Goal: Complete application form

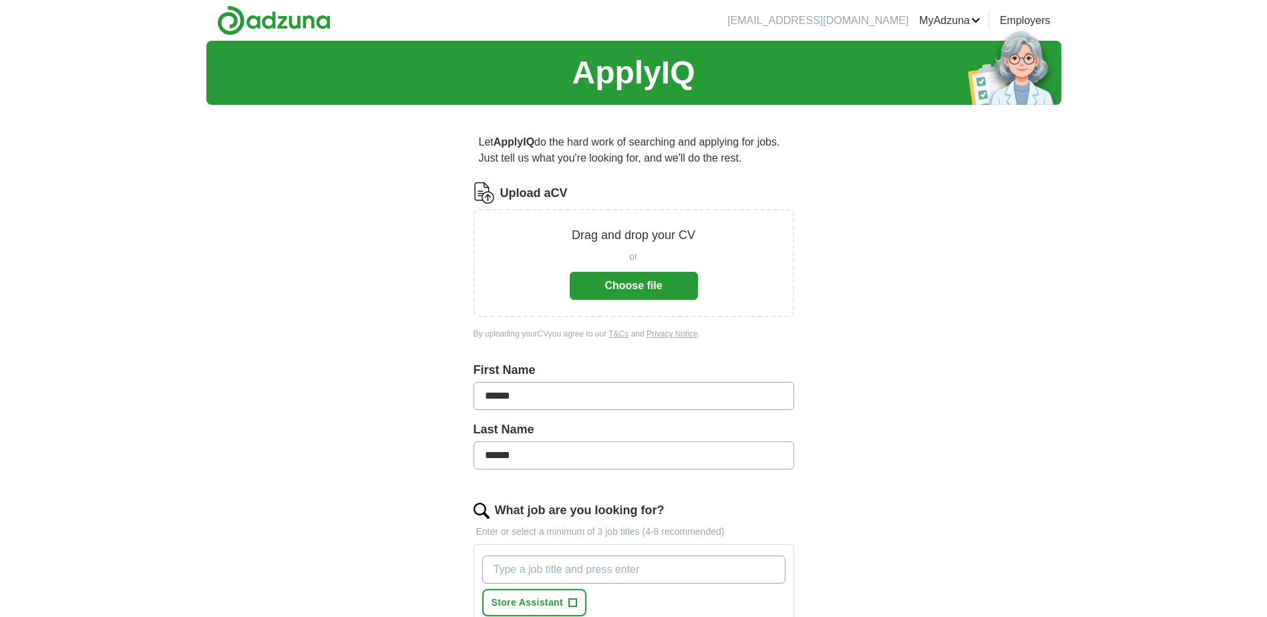
click at [651, 282] on button "Choose file" at bounding box center [634, 286] width 128 height 28
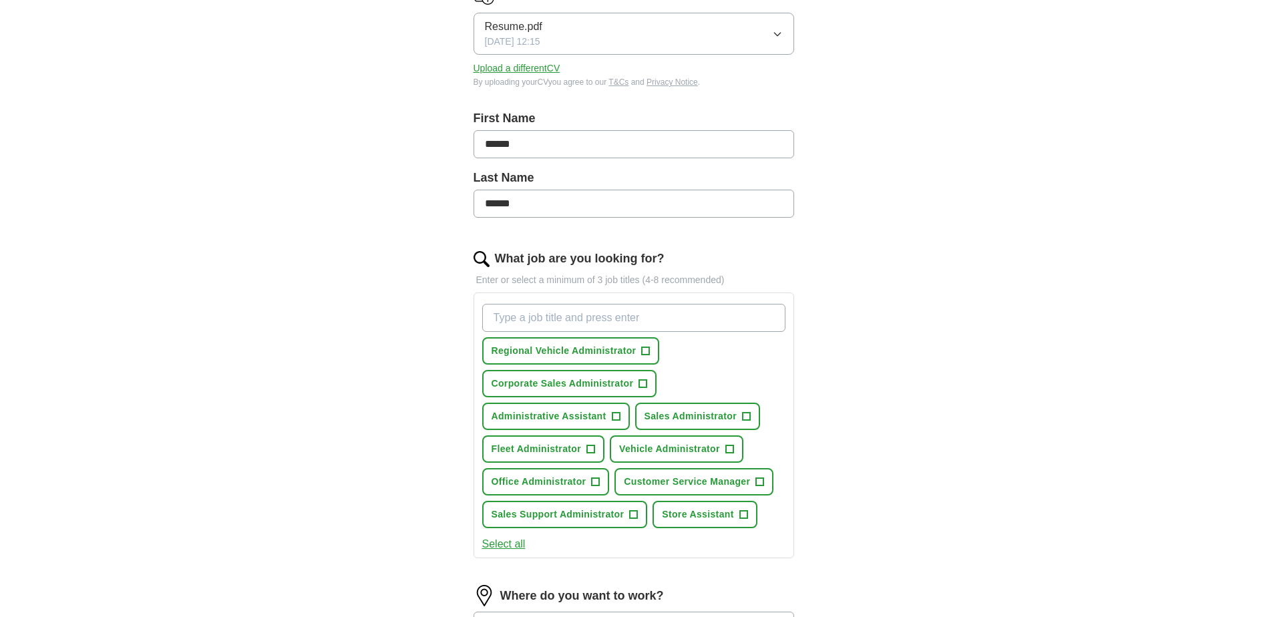
scroll to position [200, 0]
click at [587, 444] on span "+" at bounding box center [591, 448] width 8 height 11
click at [732, 414] on span "Sales Administrator" at bounding box center [691, 415] width 92 height 14
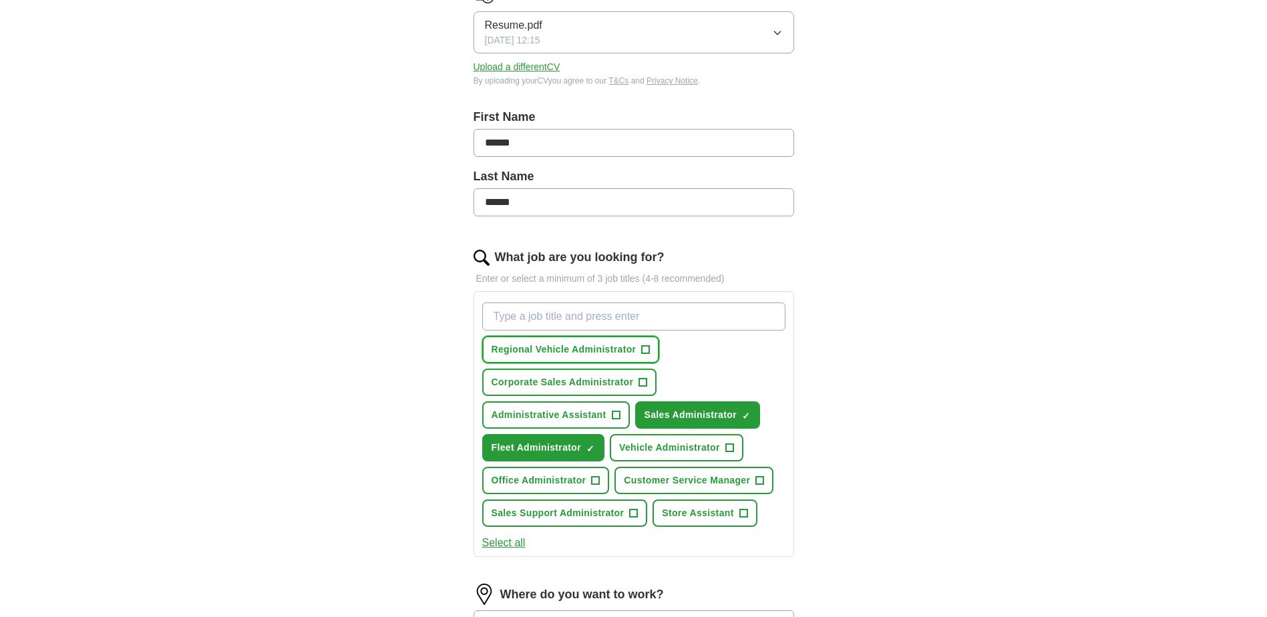
click at [627, 347] on span "Regional Vehicle Administrator" at bounding box center [564, 350] width 145 height 14
click at [570, 387] on span "Corporate Sales Administrator" at bounding box center [563, 382] width 142 height 14
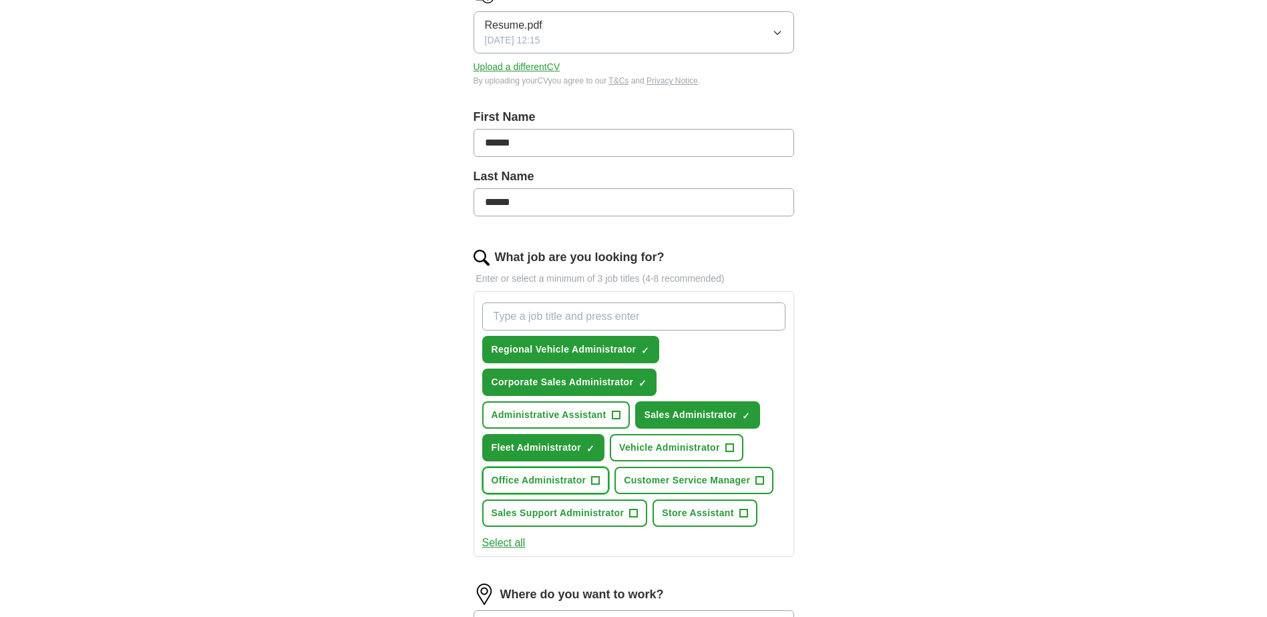
click at [571, 482] on span "Office Administrator" at bounding box center [539, 481] width 95 height 14
click at [620, 517] on span "Sales Support Administrator" at bounding box center [558, 513] width 133 height 14
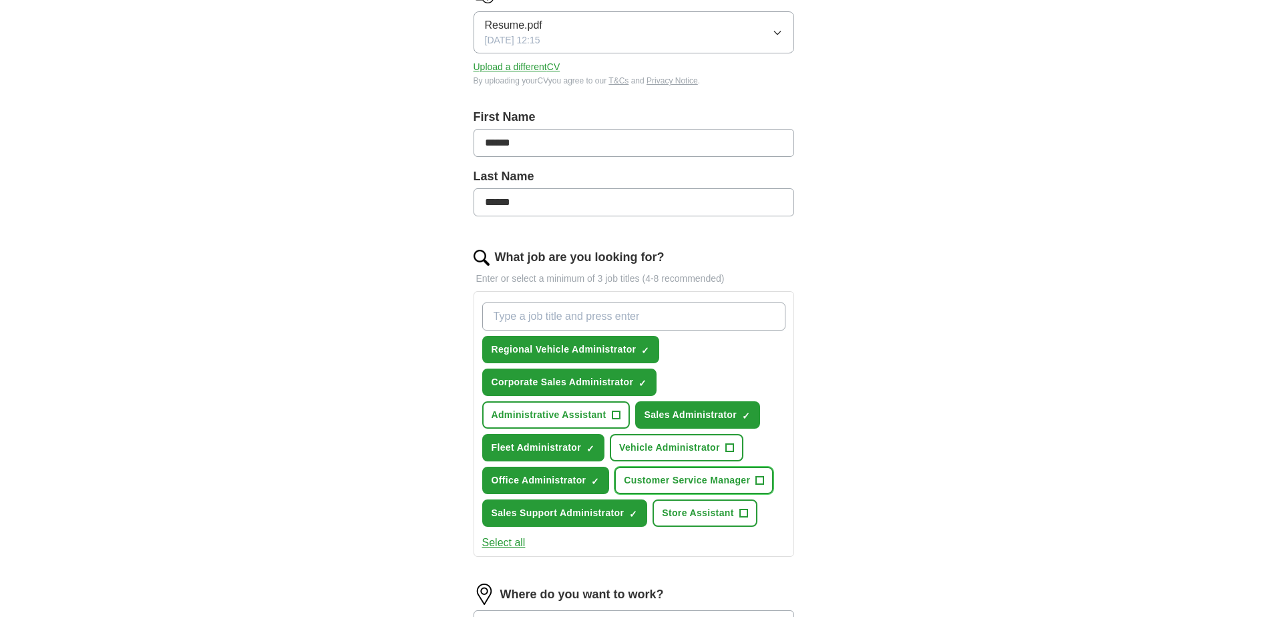
click at [704, 478] on span "Customer Service Manager" at bounding box center [687, 481] width 126 height 14
click at [689, 449] on span "Vehicle Administrator" at bounding box center [669, 448] width 101 height 14
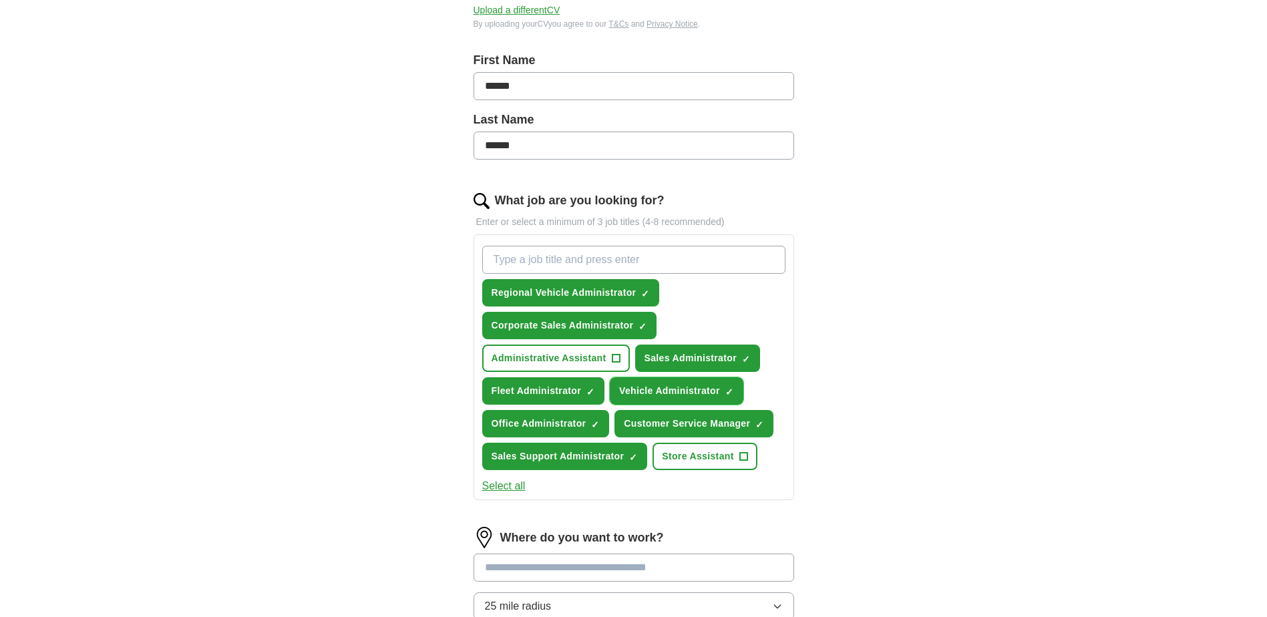
scroll to position [334, 0]
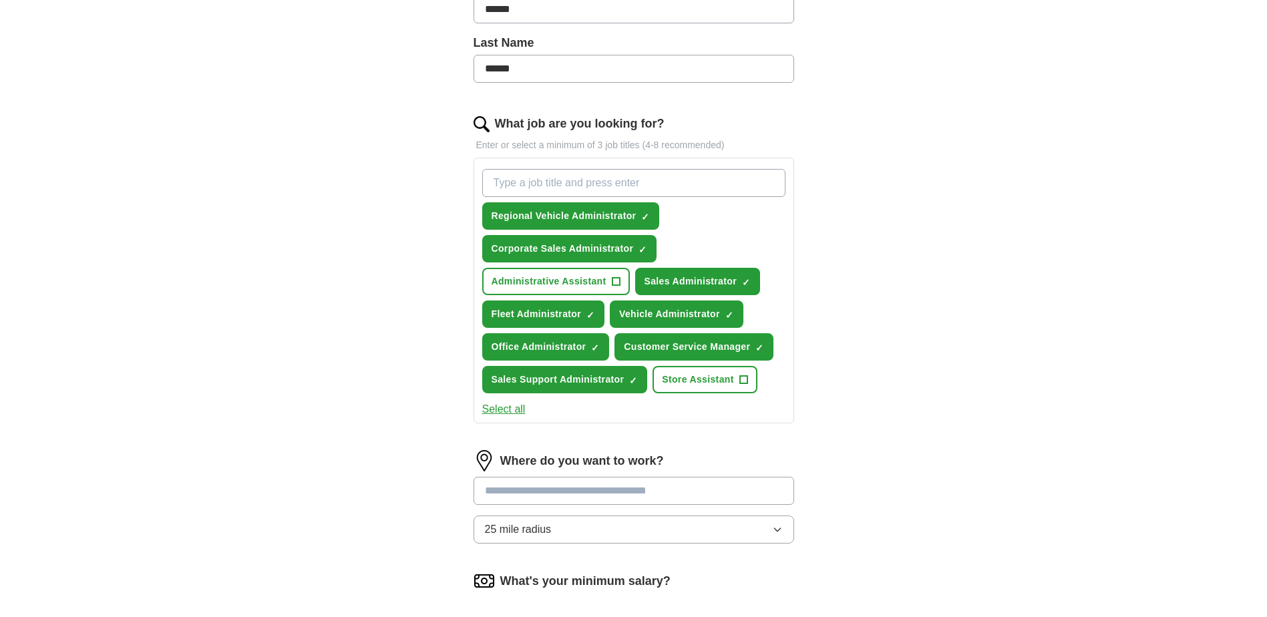
click at [621, 524] on button "25 mile radius" at bounding box center [634, 530] width 321 height 28
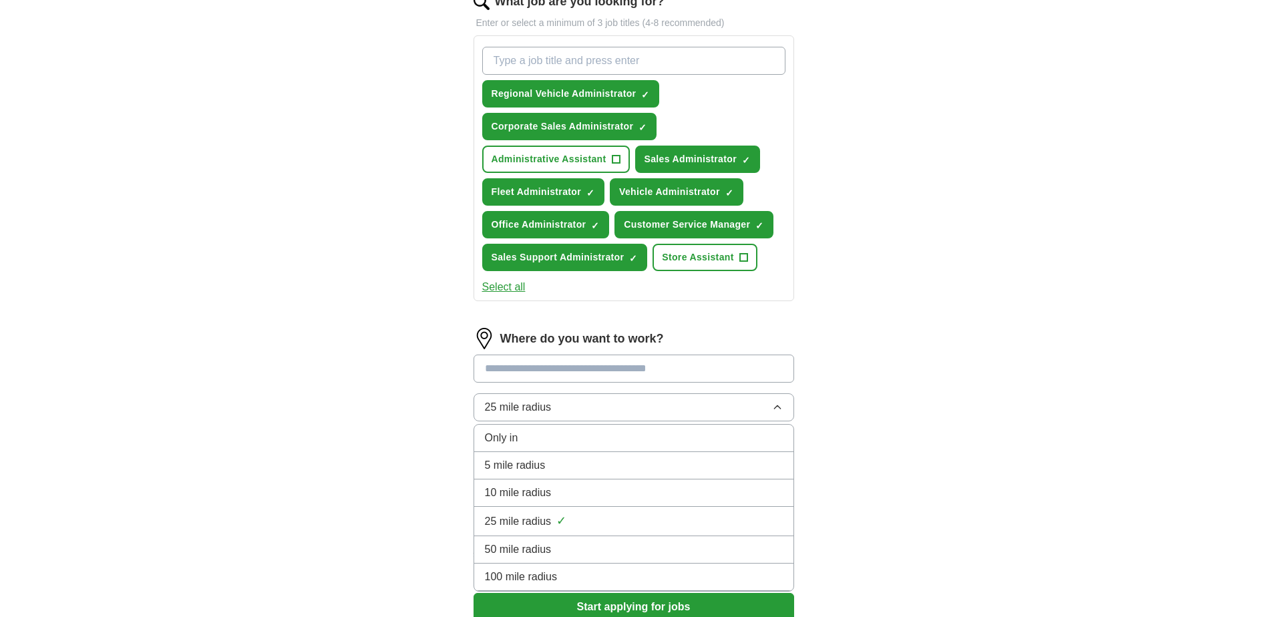
scroll to position [468, 0]
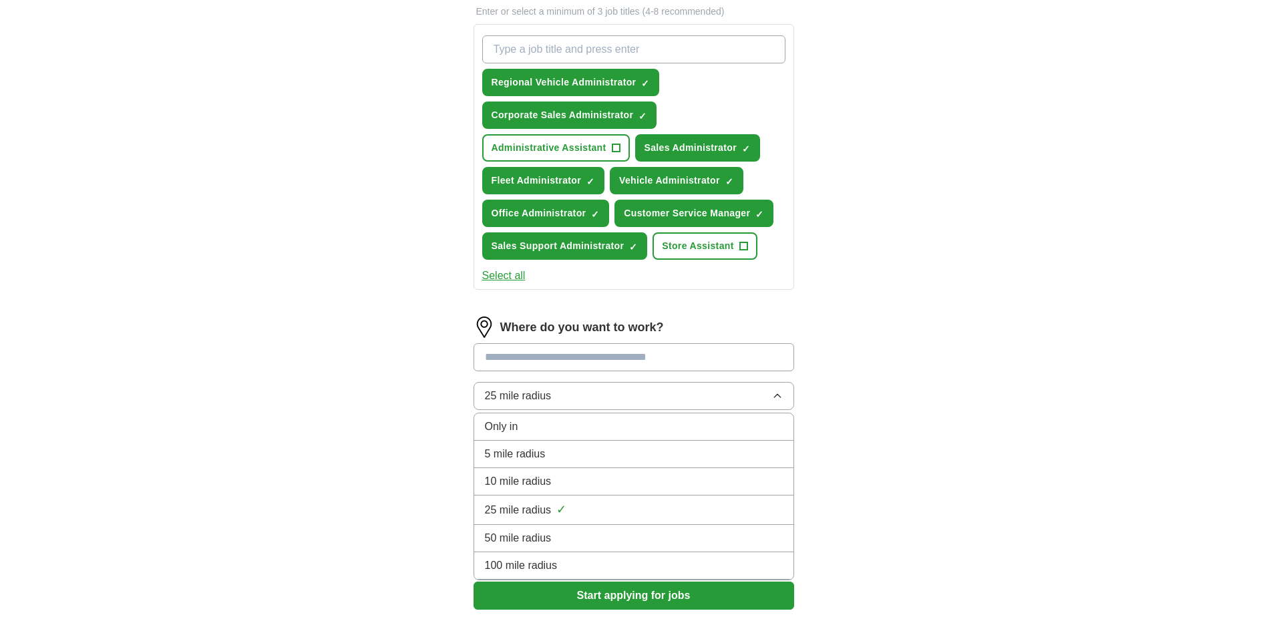
click at [541, 482] on span "10 mile radius" at bounding box center [518, 482] width 67 height 16
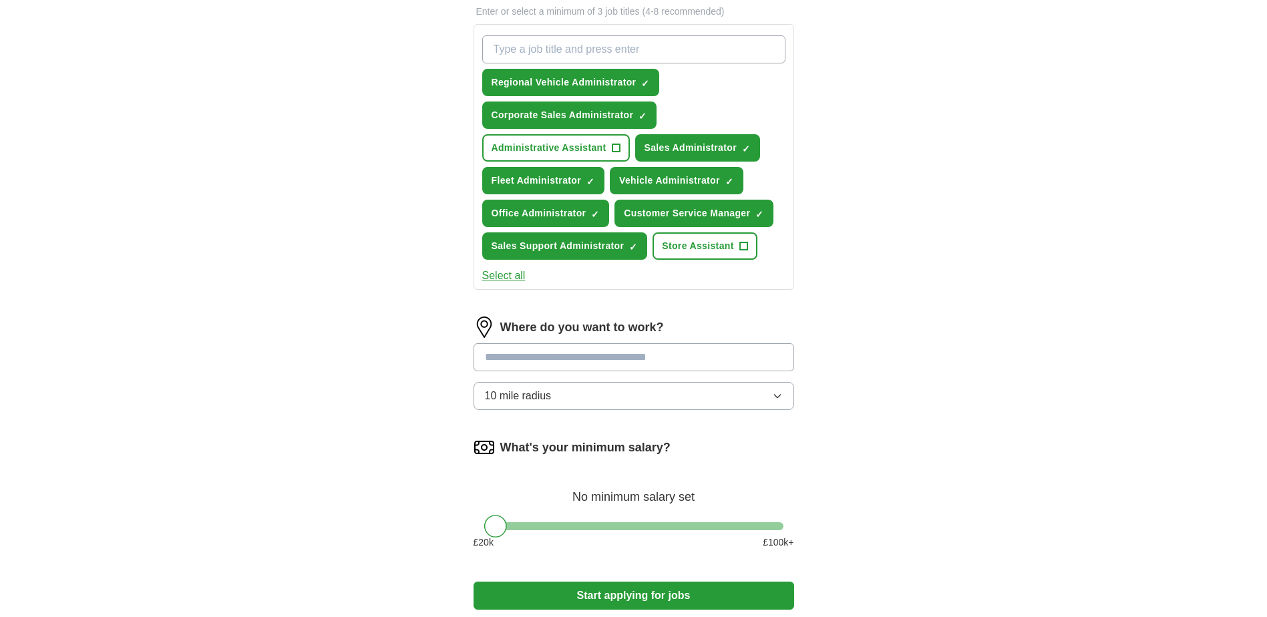
click at [597, 357] on input at bounding box center [634, 357] width 321 height 28
drag, startPoint x: 603, startPoint y: 359, endPoint x: 385, endPoint y: 344, distance: 217.6
click at [385, 344] on div "ApplyIQ Let ApplyIQ do the hard work of searching and applying for jobs. Just t…" at bounding box center [633, 109] width 855 height 1073
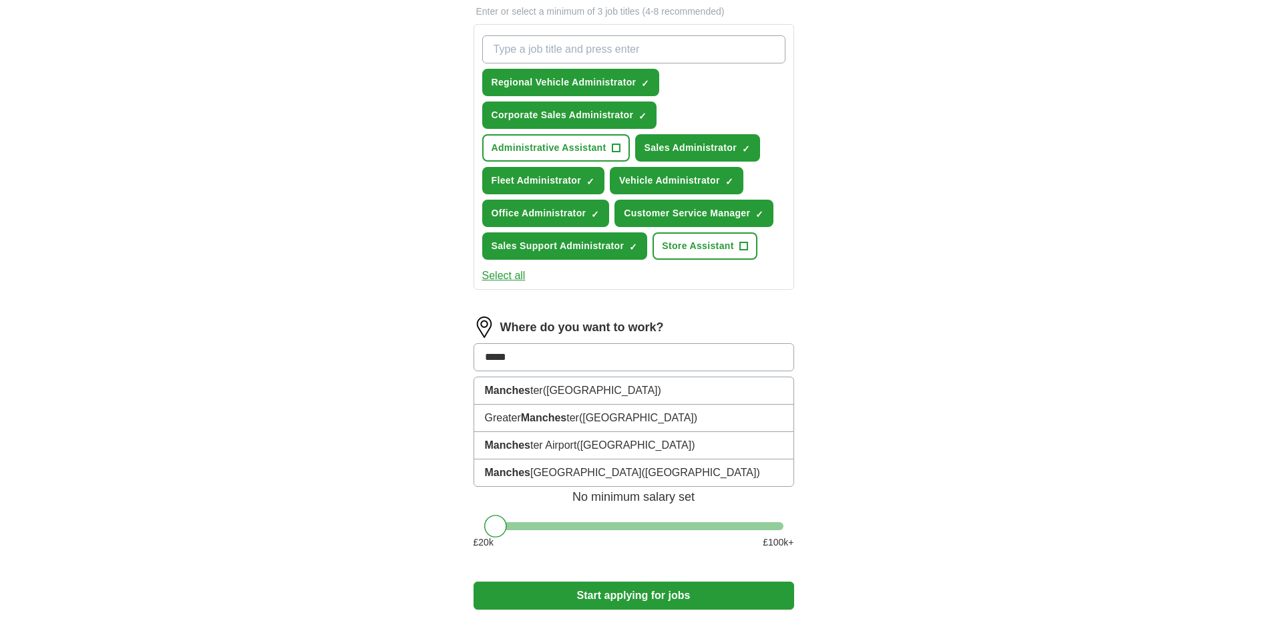
type input "****"
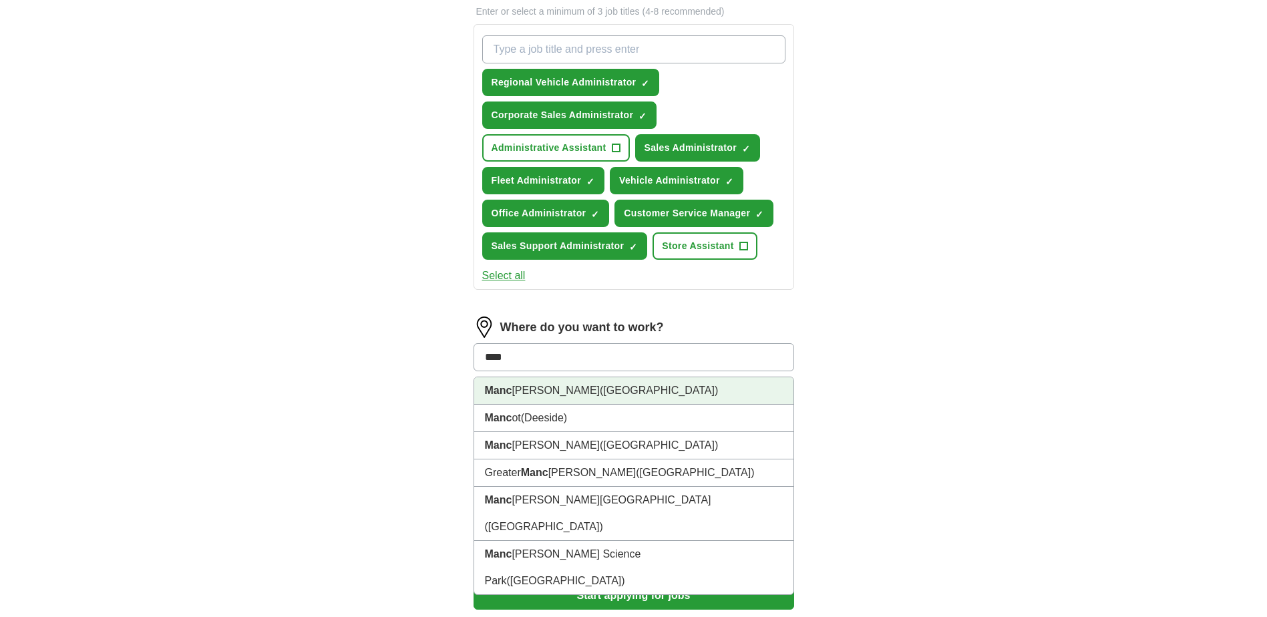
click at [536, 398] on li "Manc [PERSON_NAME] ([GEOGRAPHIC_DATA])" at bounding box center [633, 390] width 319 height 27
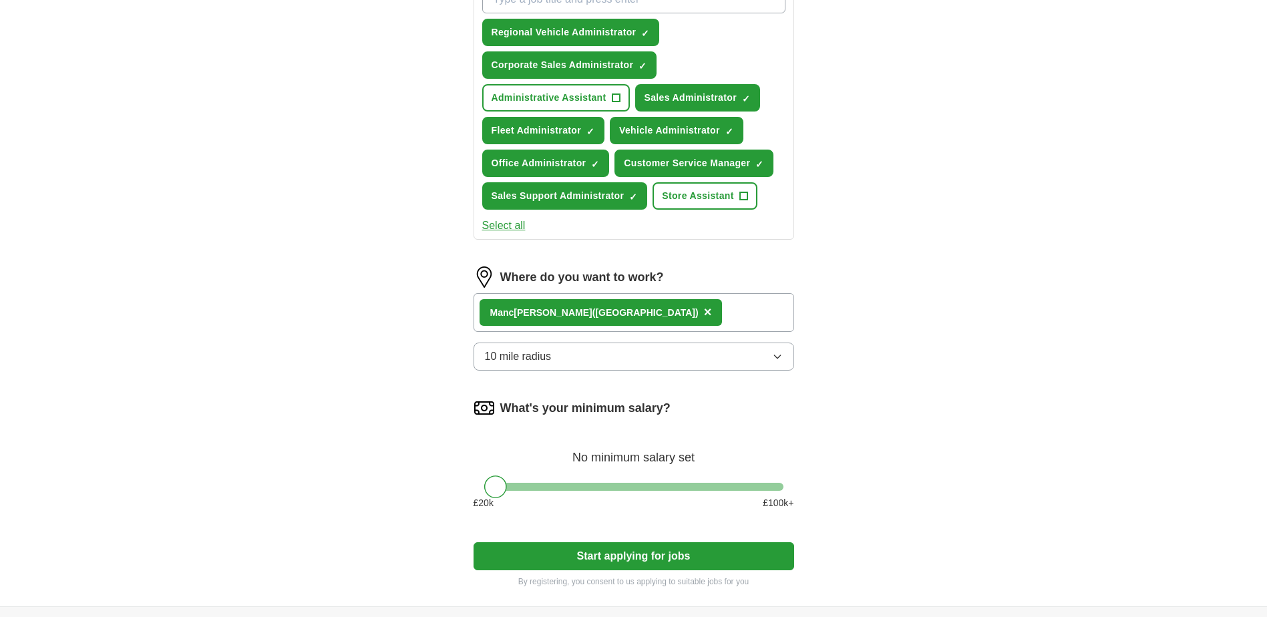
scroll to position [601, 0]
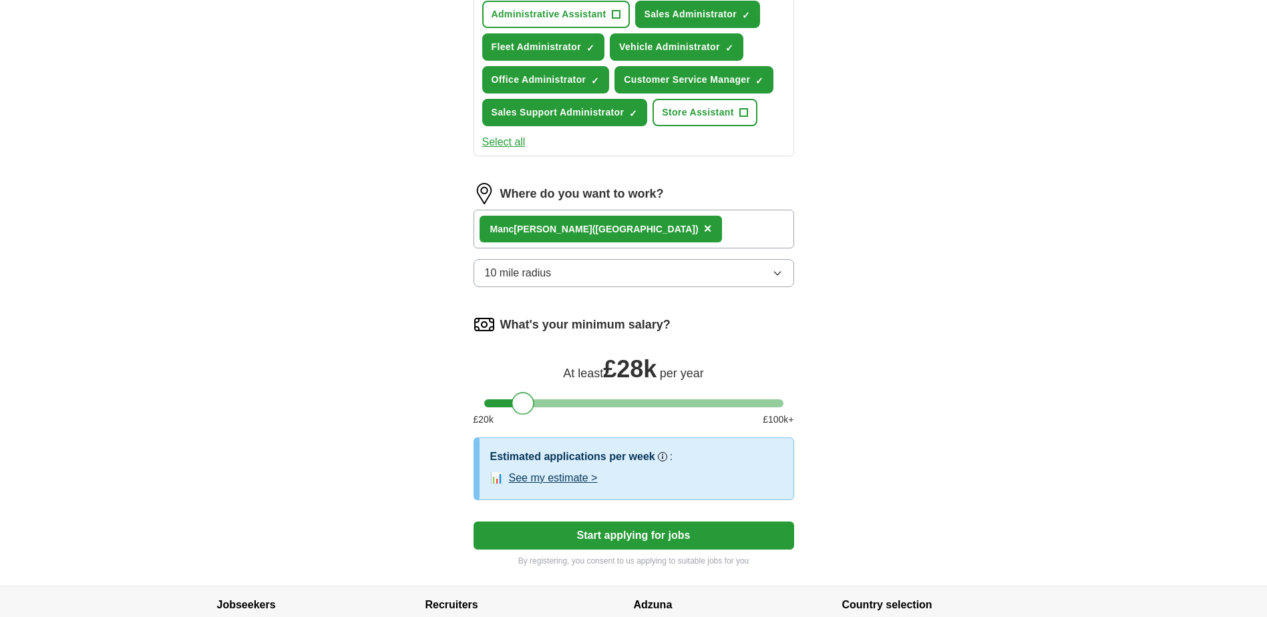
drag, startPoint x: 493, startPoint y: 404, endPoint x: 522, endPoint y: 406, distance: 28.8
click at [522, 406] on div at bounding box center [523, 403] width 23 height 23
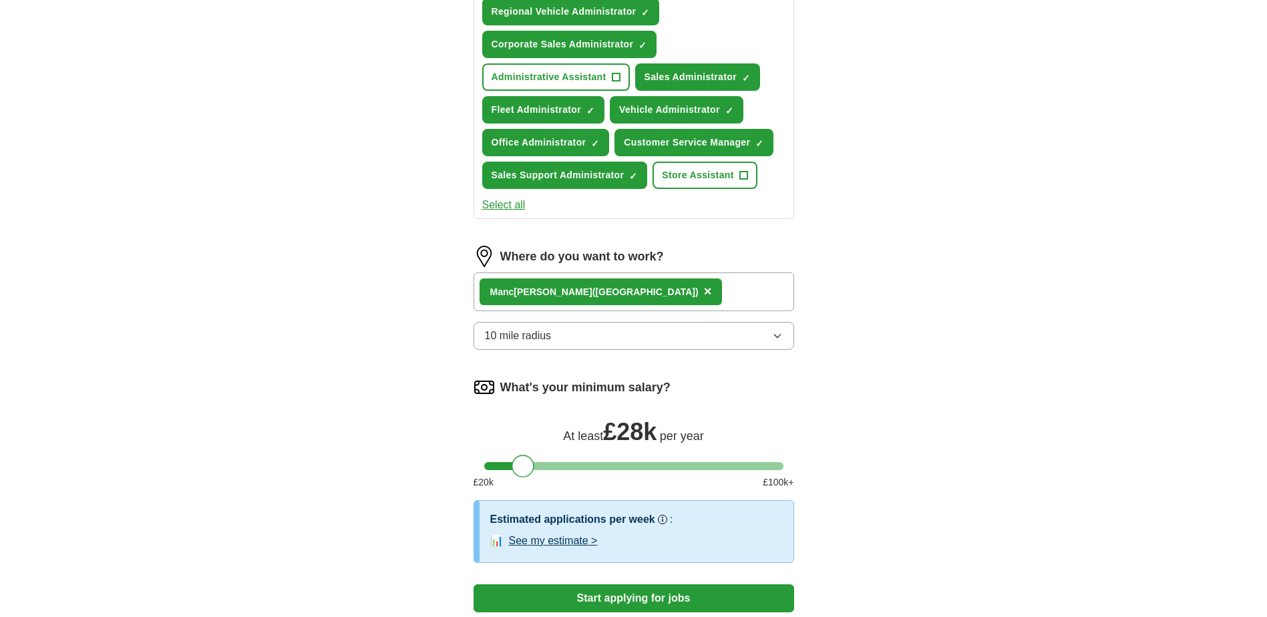
scroll to position [719, 0]
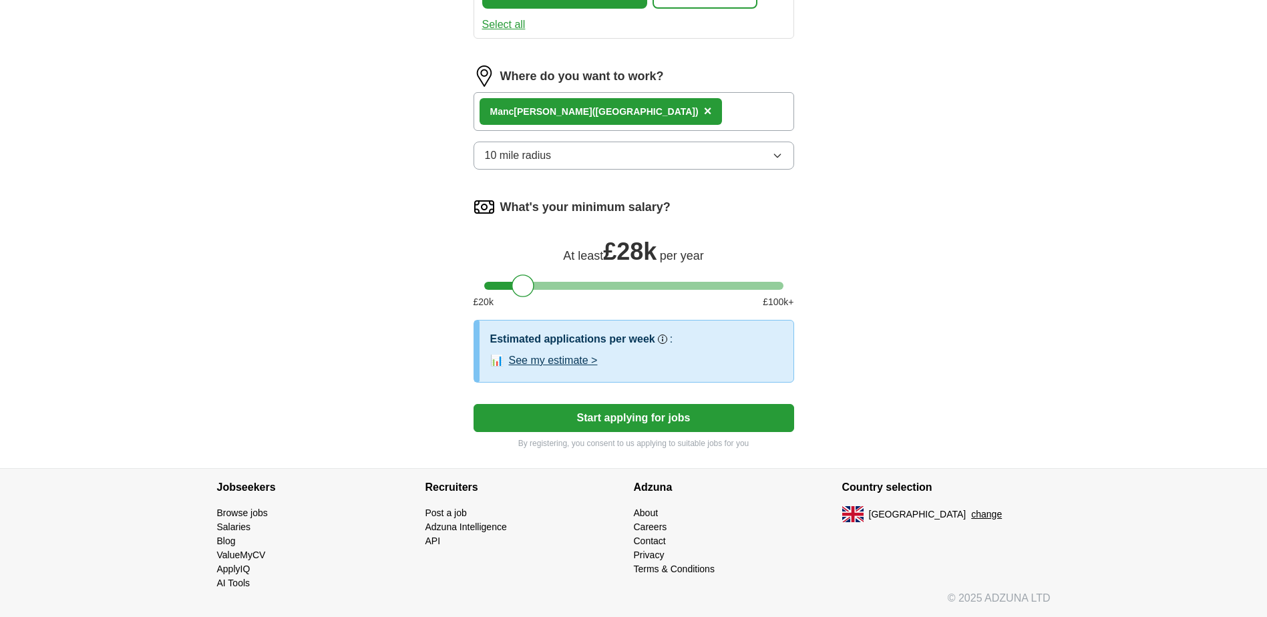
click at [642, 416] on button "Start applying for jobs" at bounding box center [634, 418] width 321 height 28
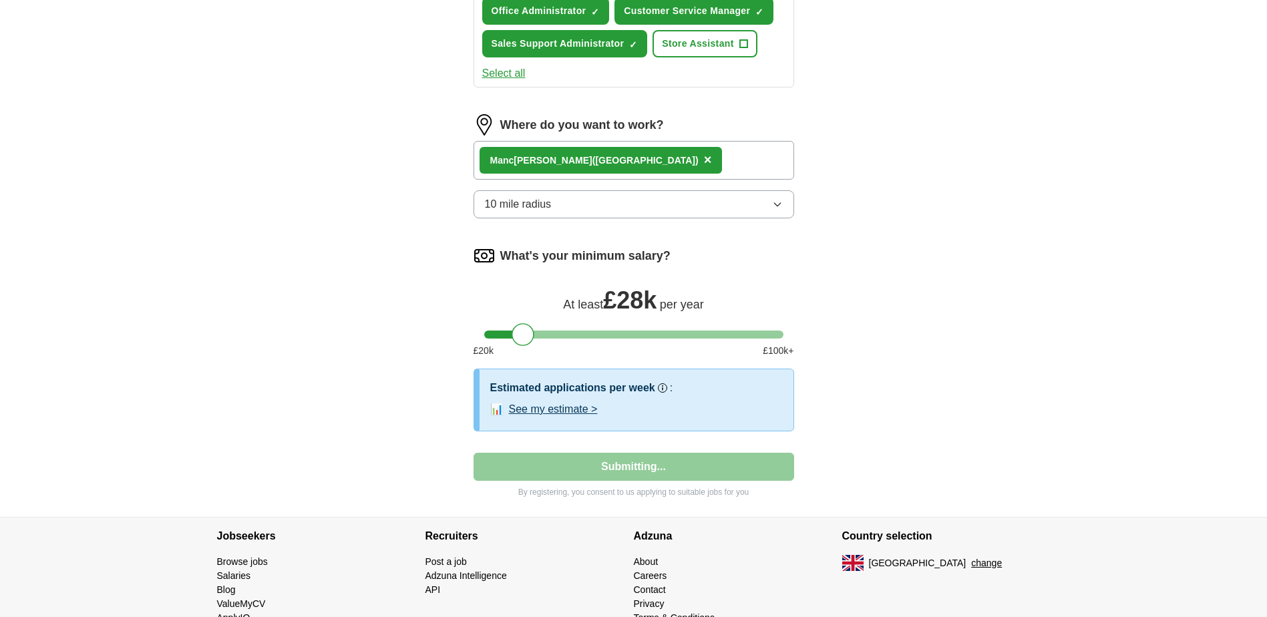
select select "**"
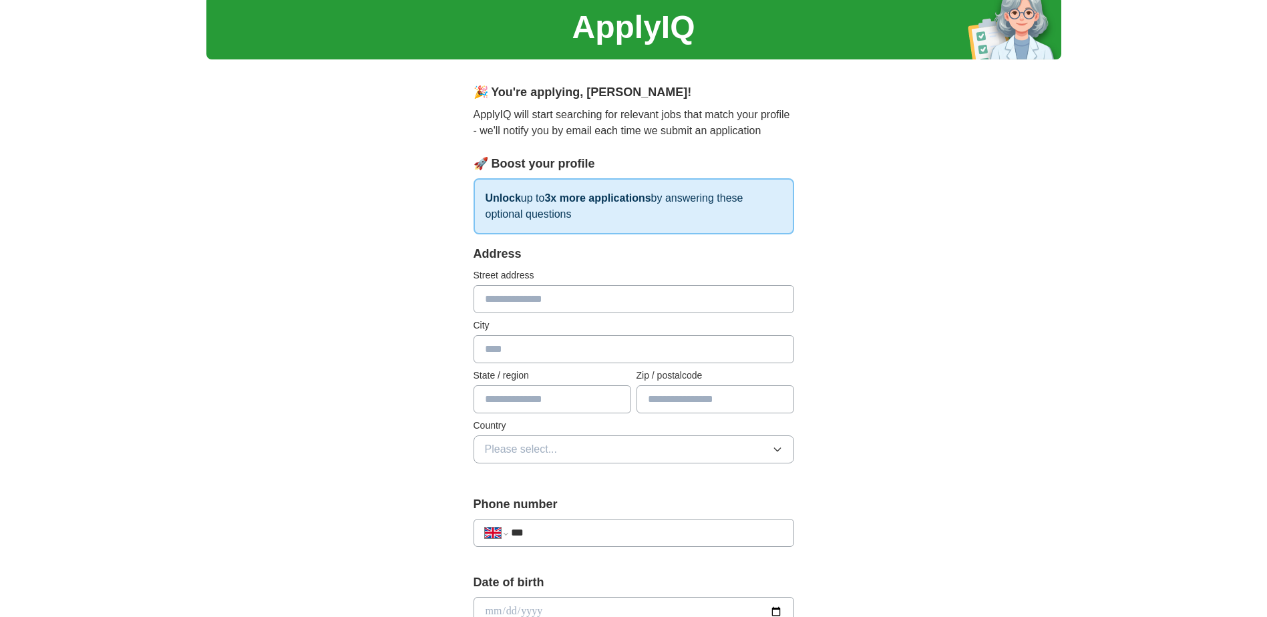
scroll to position [0, 0]
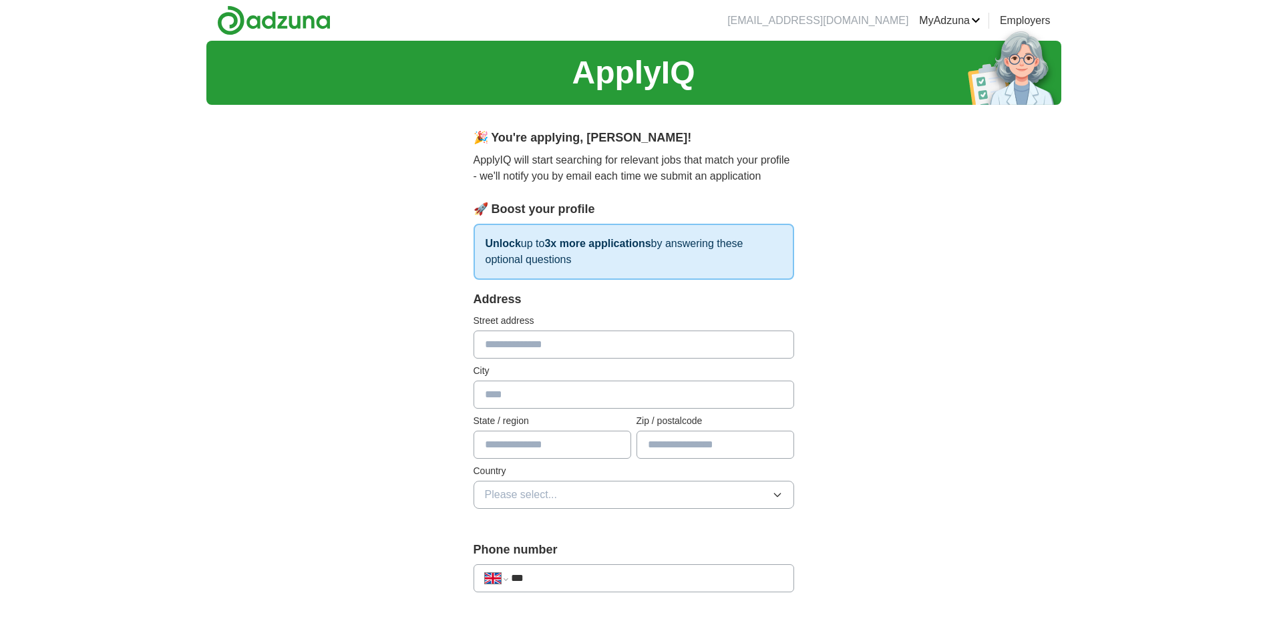
click at [528, 355] on input "text" at bounding box center [634, 345] width 321 height 28
type input "**"
type input "*"
type input "**********"
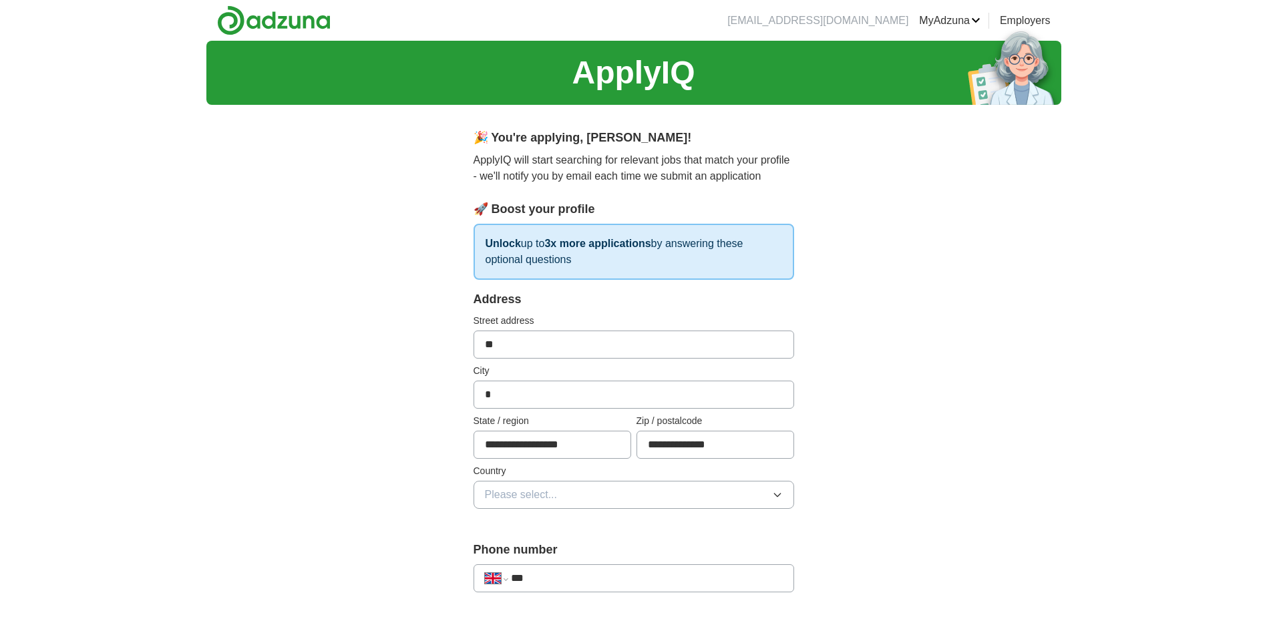
drag, startPoint x: 558, startPoint y: 392, endPoint x: 439, endPoint y: 386, distance: 119.0
type input "*********"
drag, startPoint x: 726, startPoint y: 444, endPoint x: 580, endPoint y: 437, distance: 146.5
click at [580, 437] on div "**********" at bounding box center [634, 436] width 321 height 45
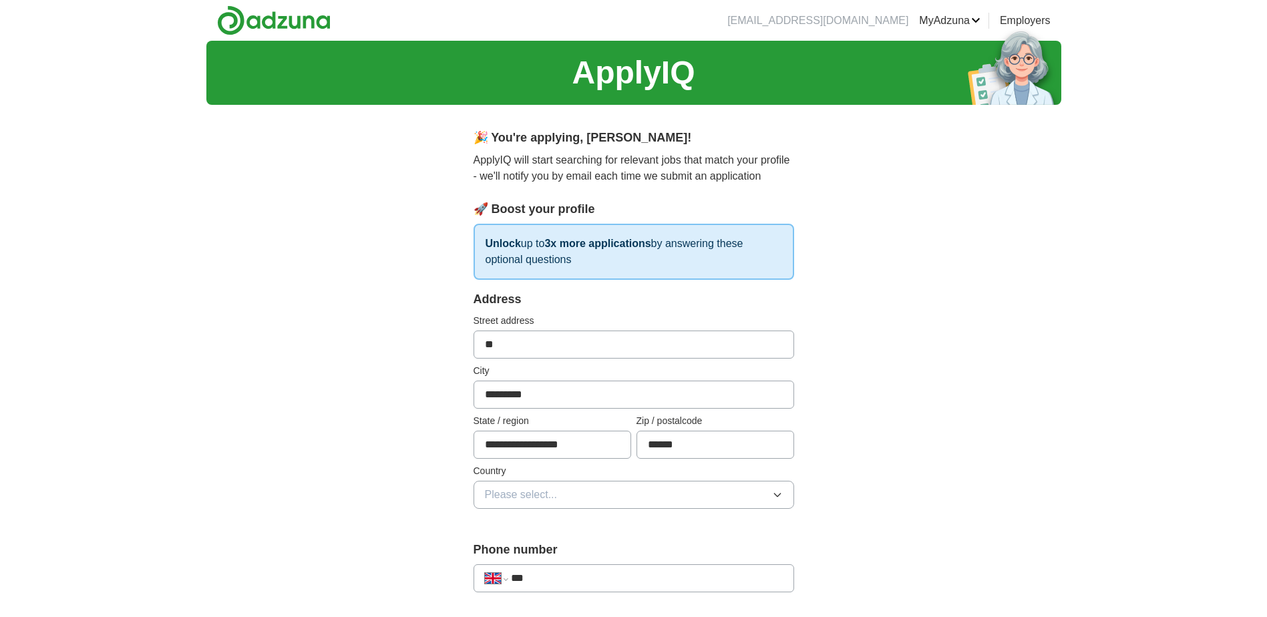
type input "******"
click at [593, 496] on button "Please select..." at bounding box center [634, 495] width 321 height 28
click at [552, 534] on li "[GEOGRAPHIC_DATA]" at bounding box center [633, 525] width 319 height 27
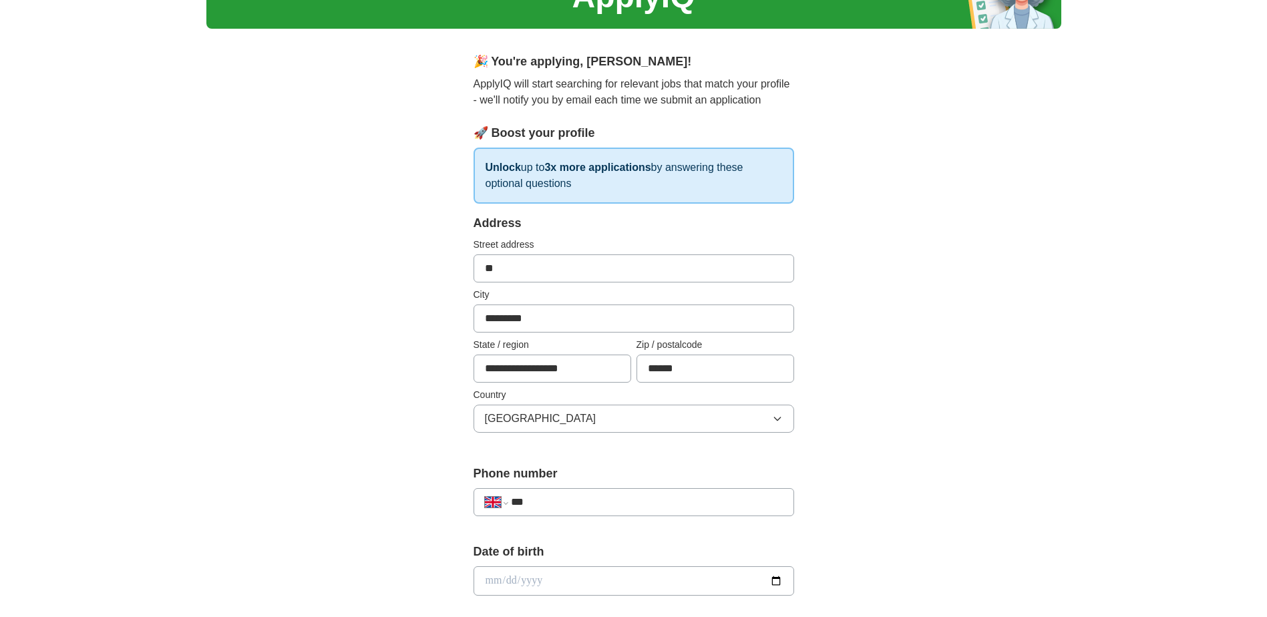
scroll to position [200, 0]
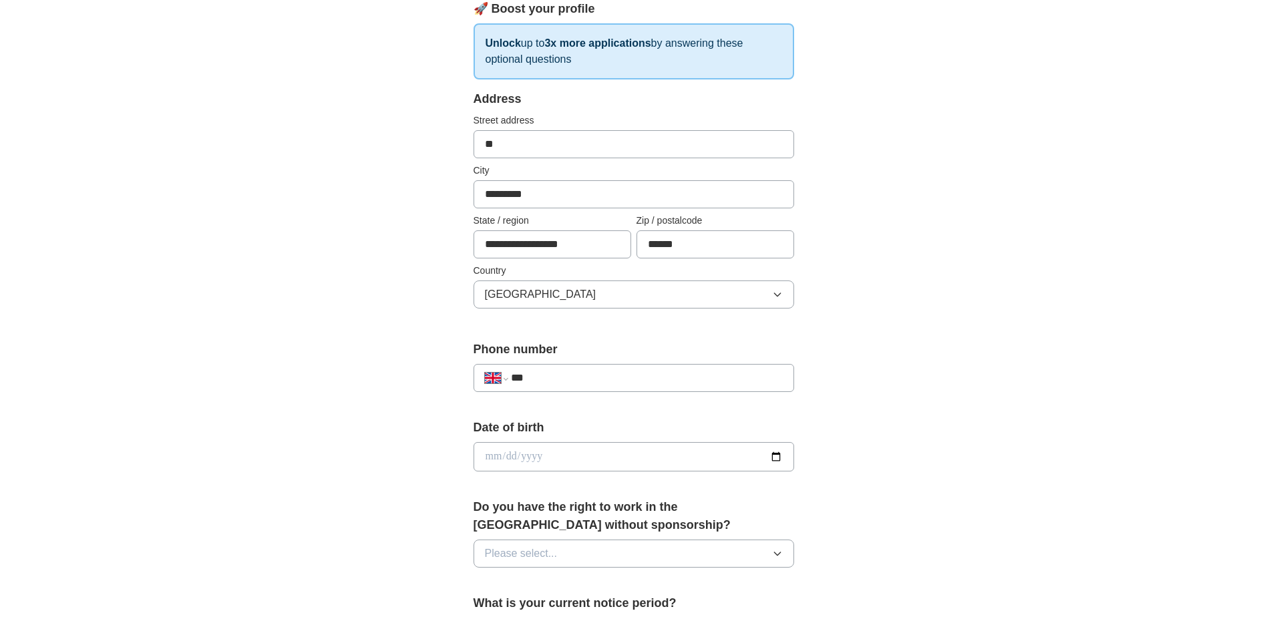
drag, startPoint x: 594, startPoint y: 376, endPoint x: 749, endPoint y: 371, distance: 155.1
click at [594, 376] on input "***" at bounding box center [646, 378] width 271 height 16
type input "**********"
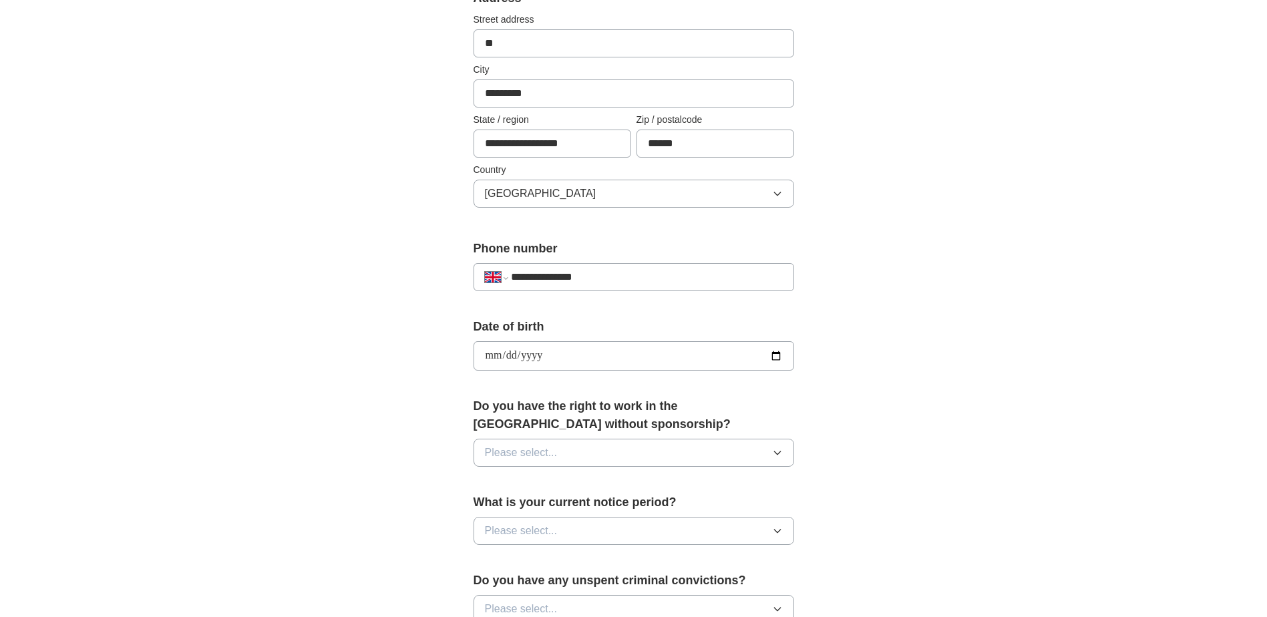
scroll to position [468, 0]
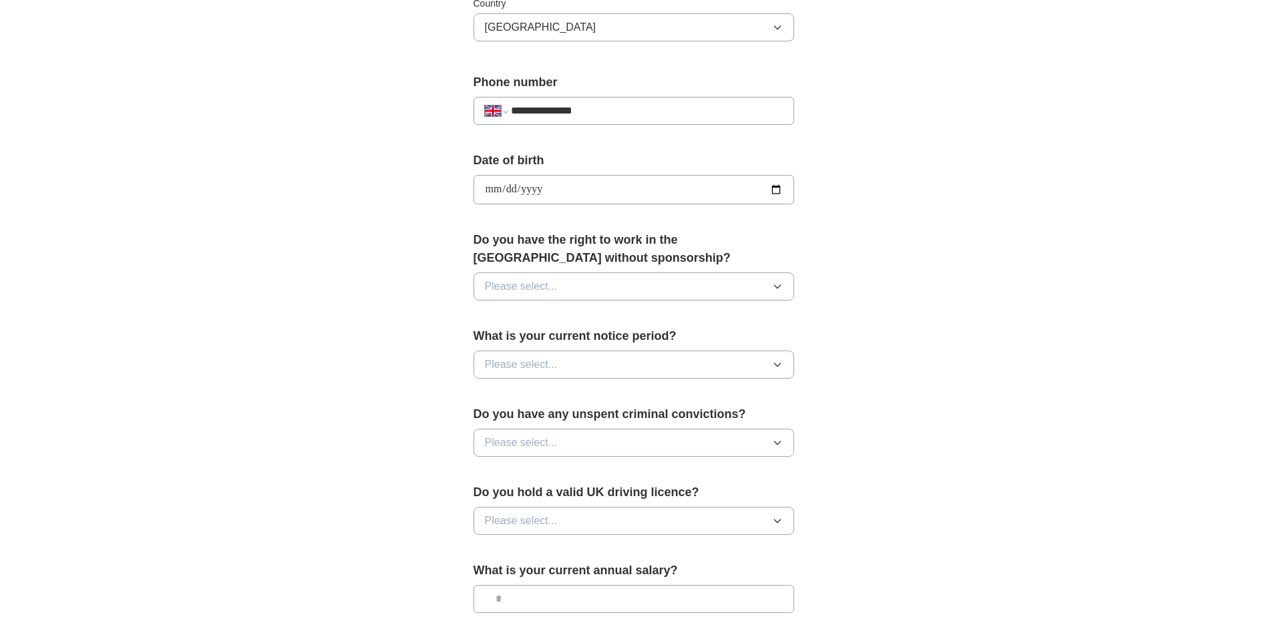
click at [595, 281] on button "Please select..." at bounding box center [634, 287] width 321 height 28
click at [530, 317] on div "Yes" at bounding box center [634, 317] width 298 height 16
click at [579, 355] on button "Please select..." at bounding box center [634, 365] width 321 height 28
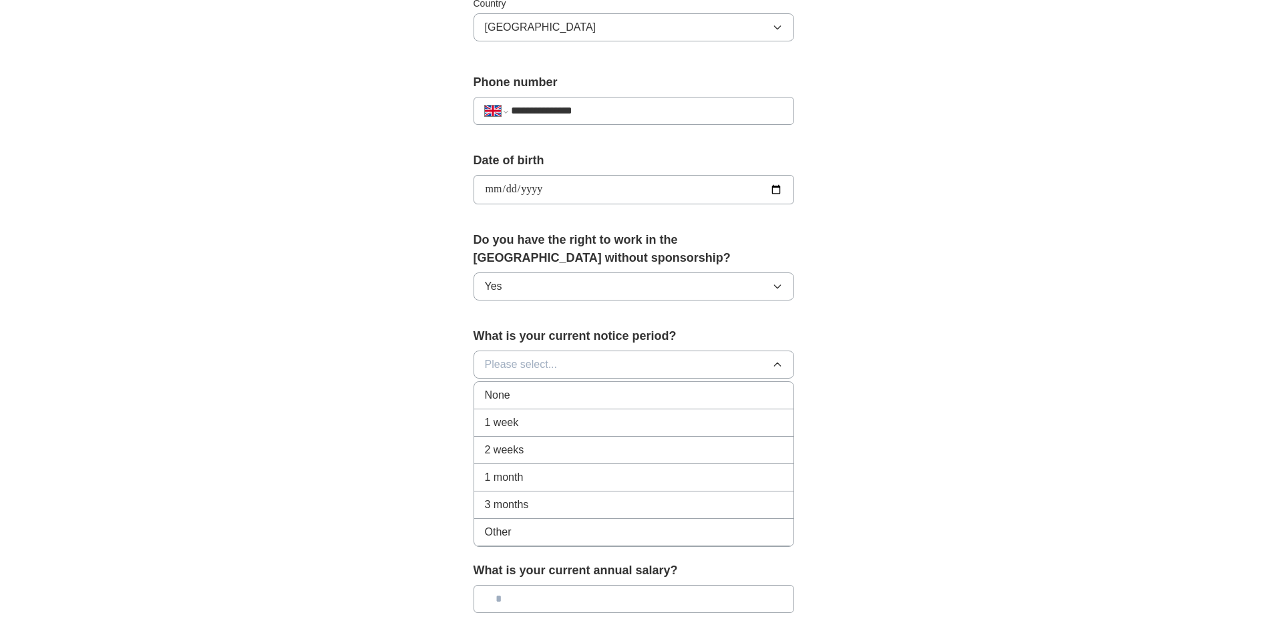
click at [530, 478] on div "1 month" at bounding box center [634, 478] width 298 height 16
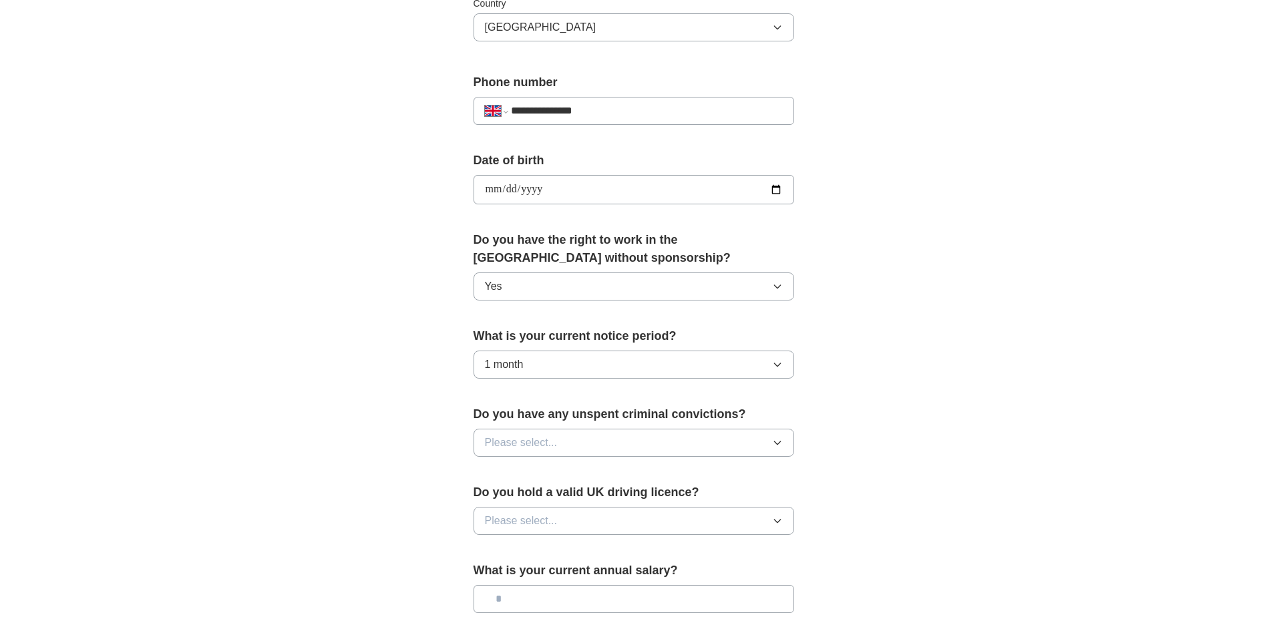
click at [576, 440] on button "Please select..." at bounding box center [634, 443] width 321 height 28
click at [531, 500] on div "No" at bounding box center [634, 501] width 298 height 16
click at [579, 518] on button "Please select..." at bounding box center [634, 521] width 321 height 28
click at [512, 558] on div "Yes" at bounding box center [634, 552] width 298 height 16
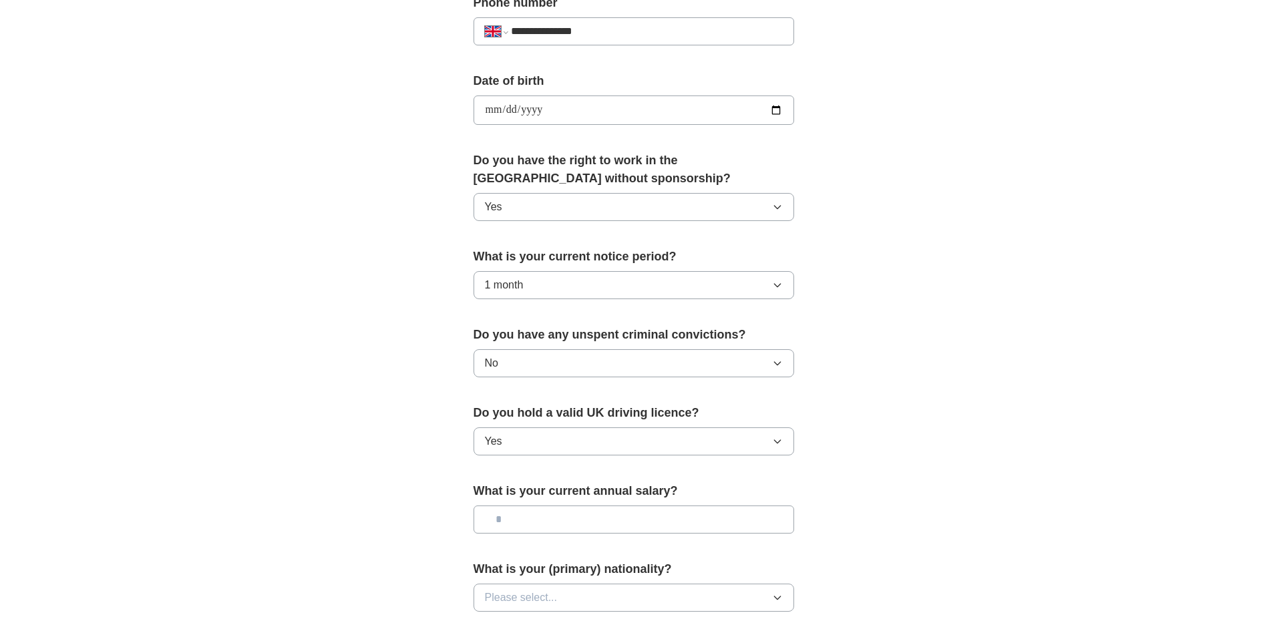
scroll to position [668, 0]
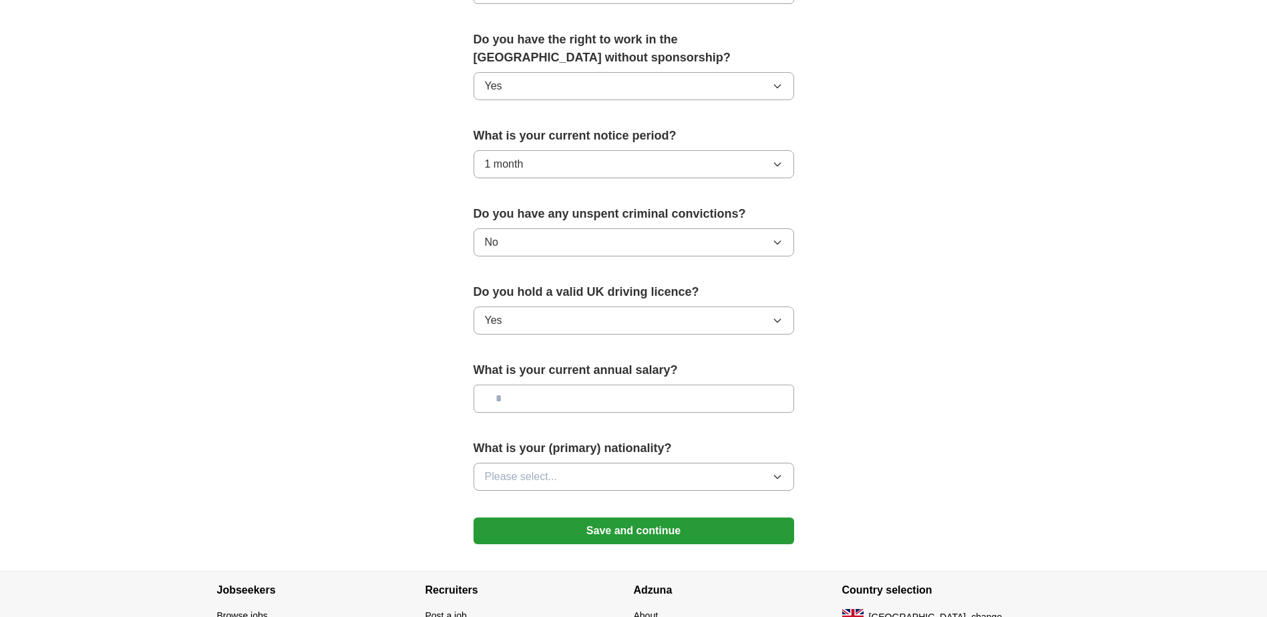
click at [601, 407] on input "text" at bounding box center [634, 399] width 321 height 28
type input "*******"
click at [684, 470] on button "Please select..." at bounding box center [634, 477] width 321 height 28
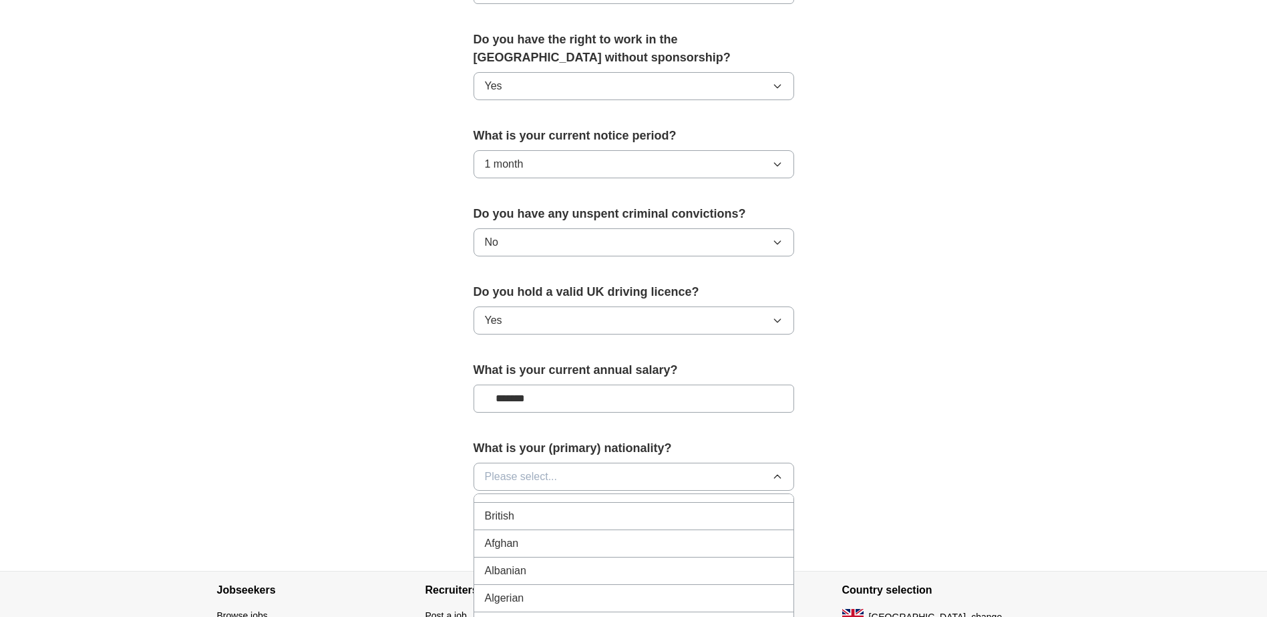
scroll to position [0, 0]
click at [548, 542] on div "British" at bounding box center [634, 535] width 298 height 16
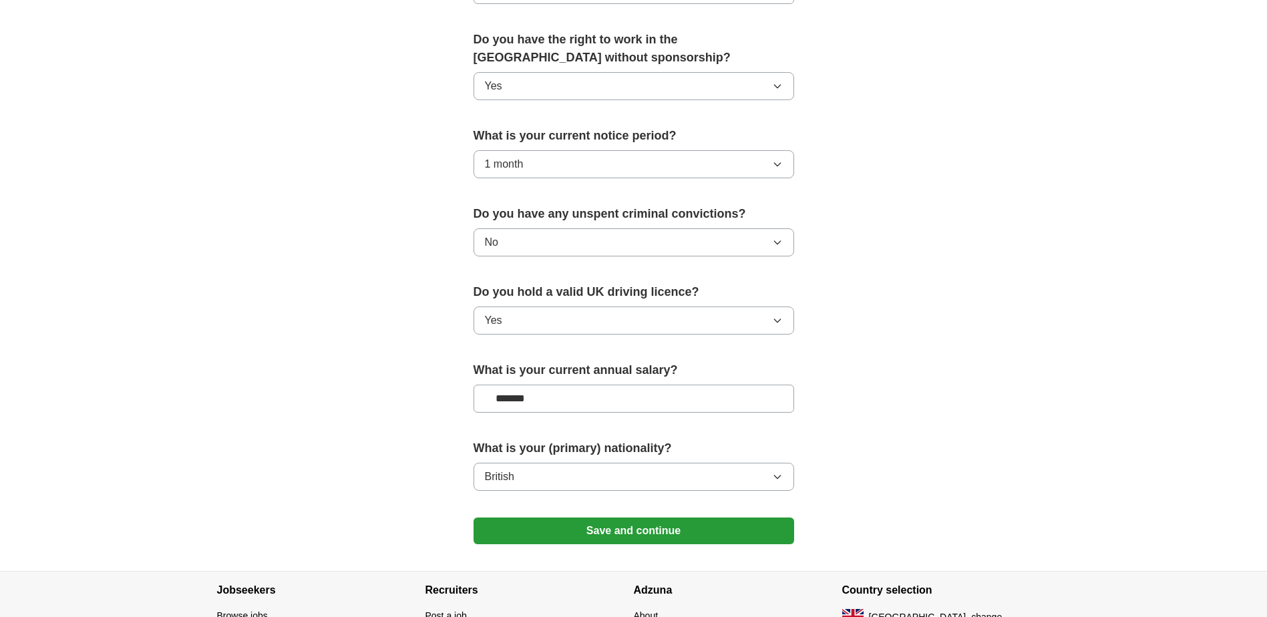
click at [661, 526] on button "Save and continue" at bounding box center [634, 531] width 321 height 27
